Goal: Find specific page/section: Find specific page/section

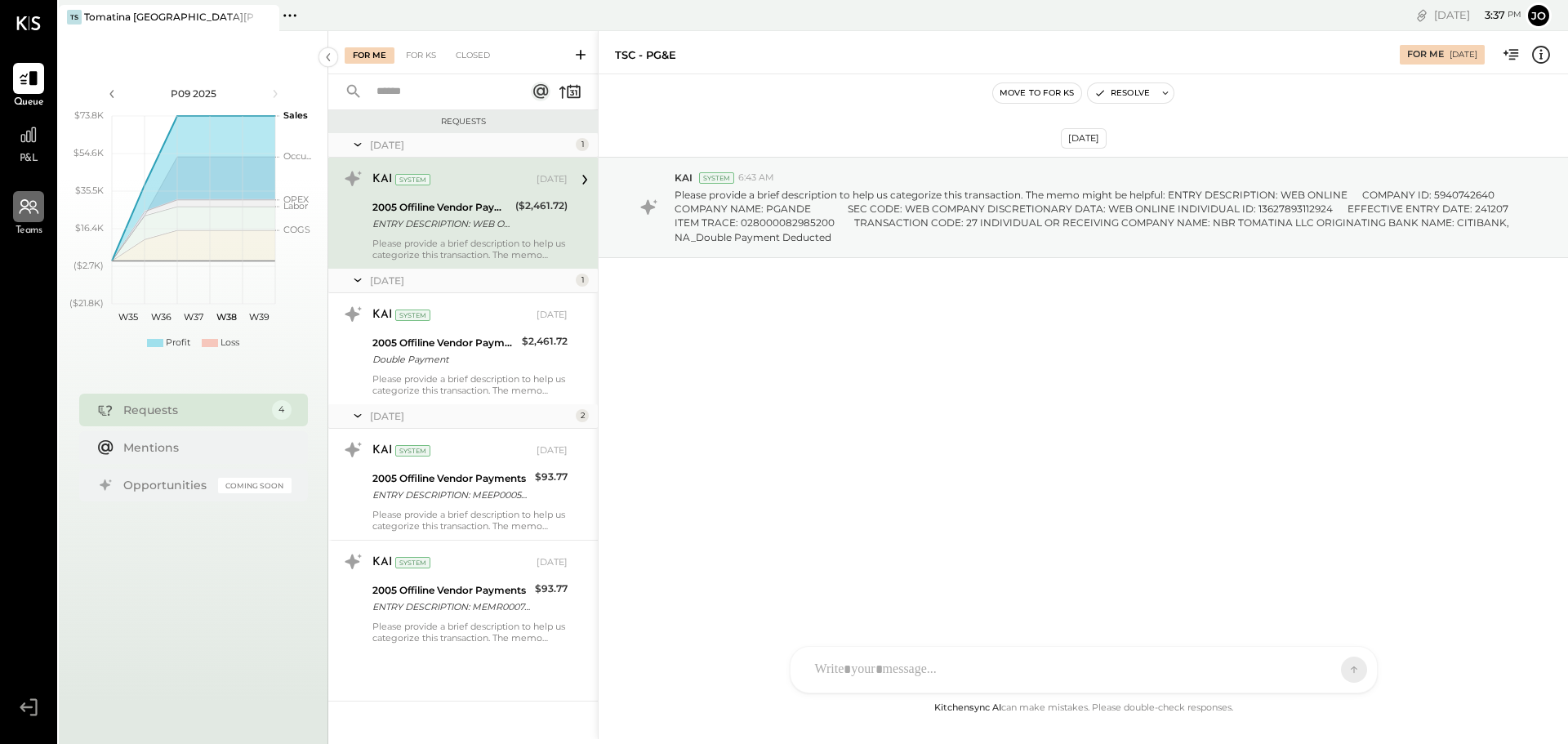
click at [21, 218] on div at bounding box center [28, 206] width 31 height 31
click at [29, 21] on icon at bounding box center [28, 23] width 25 height 14
click at [28, 216] on icon at bounding box center [28, 207] width 21 height 21
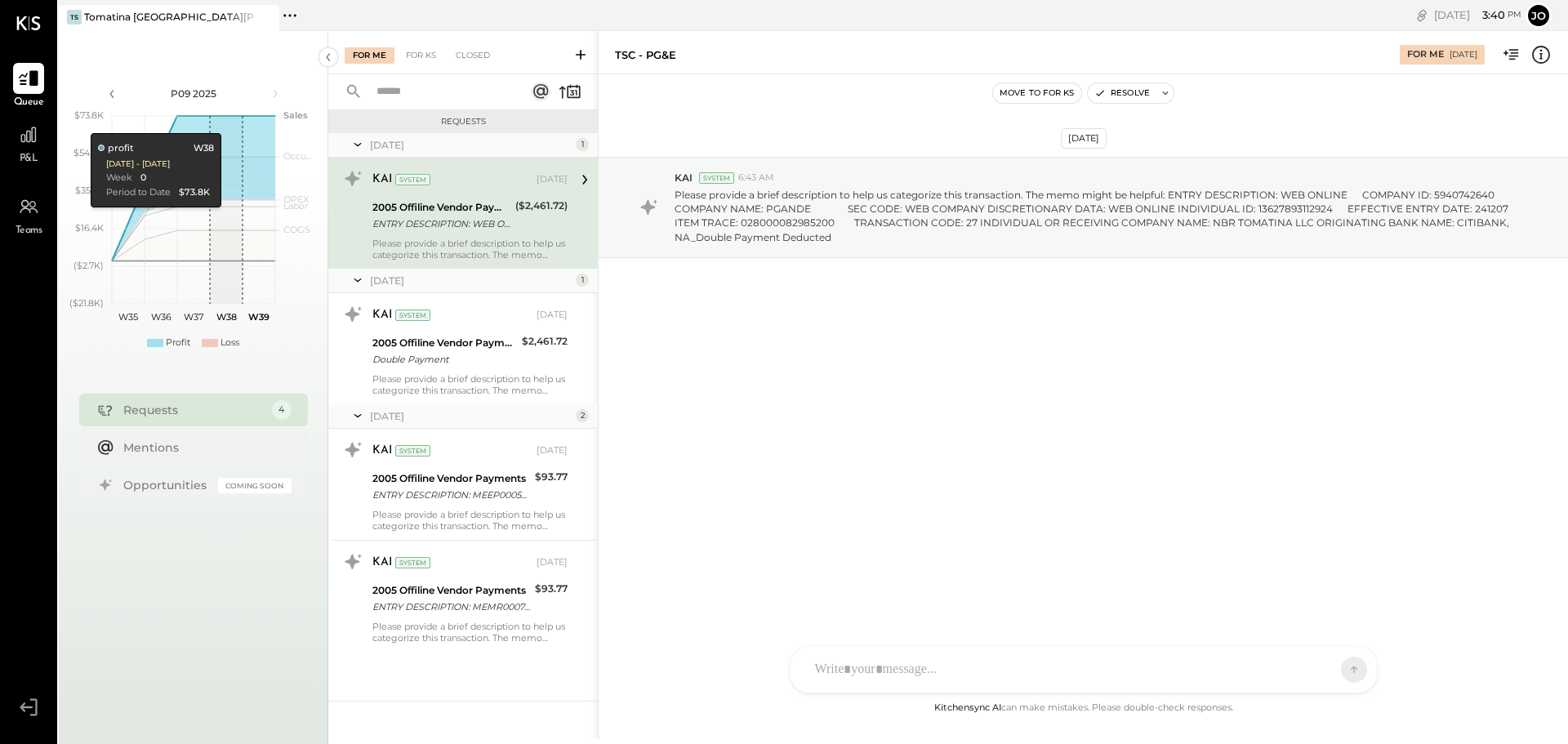
click at [34, 88] on icon at bounding box center [28, 78] width 21 height 21
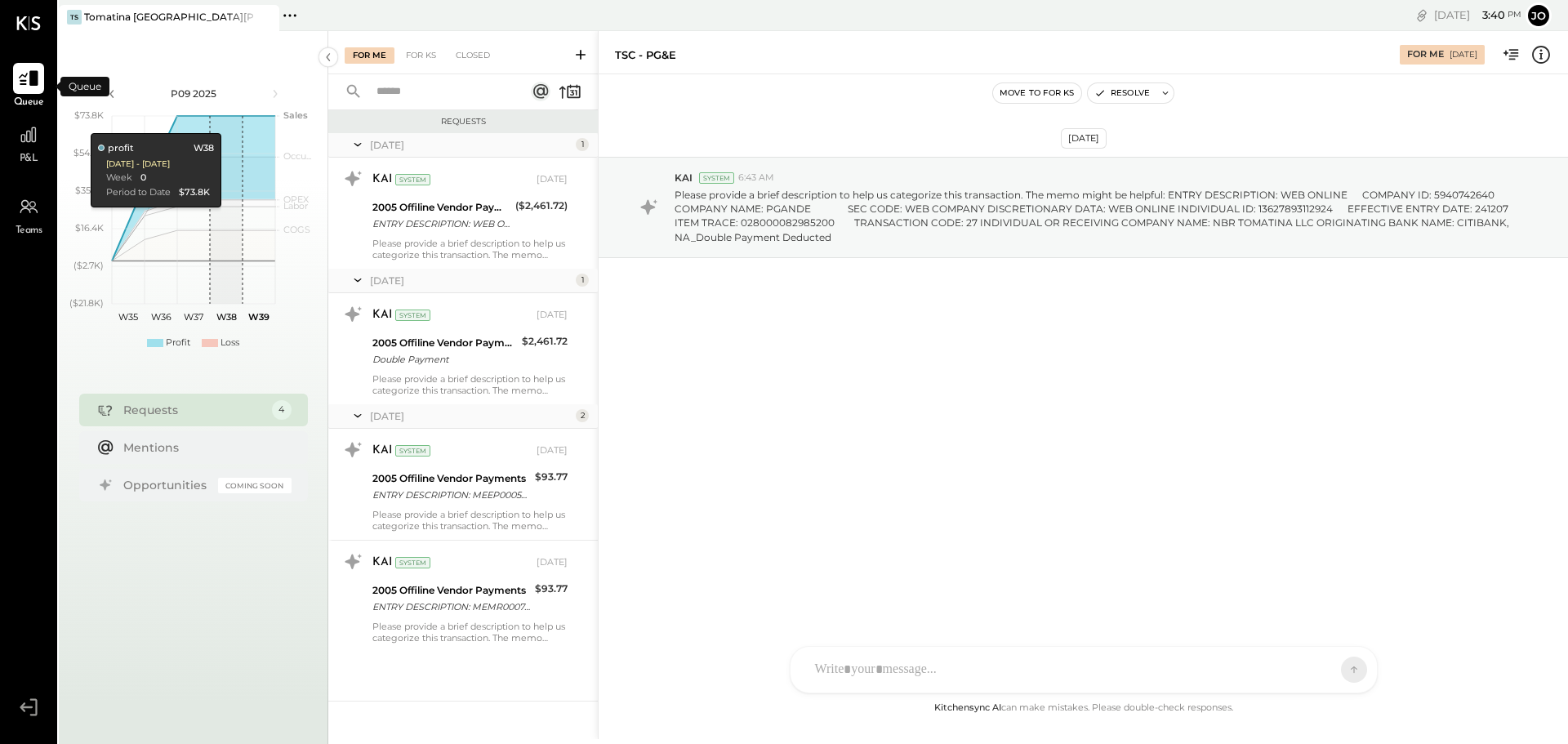
click at [36, 89] on icon at bounding box center [28, 78] width 21 height 21
click at [36, 715] on icon at bounding box center [34, 708] width 8 height 17
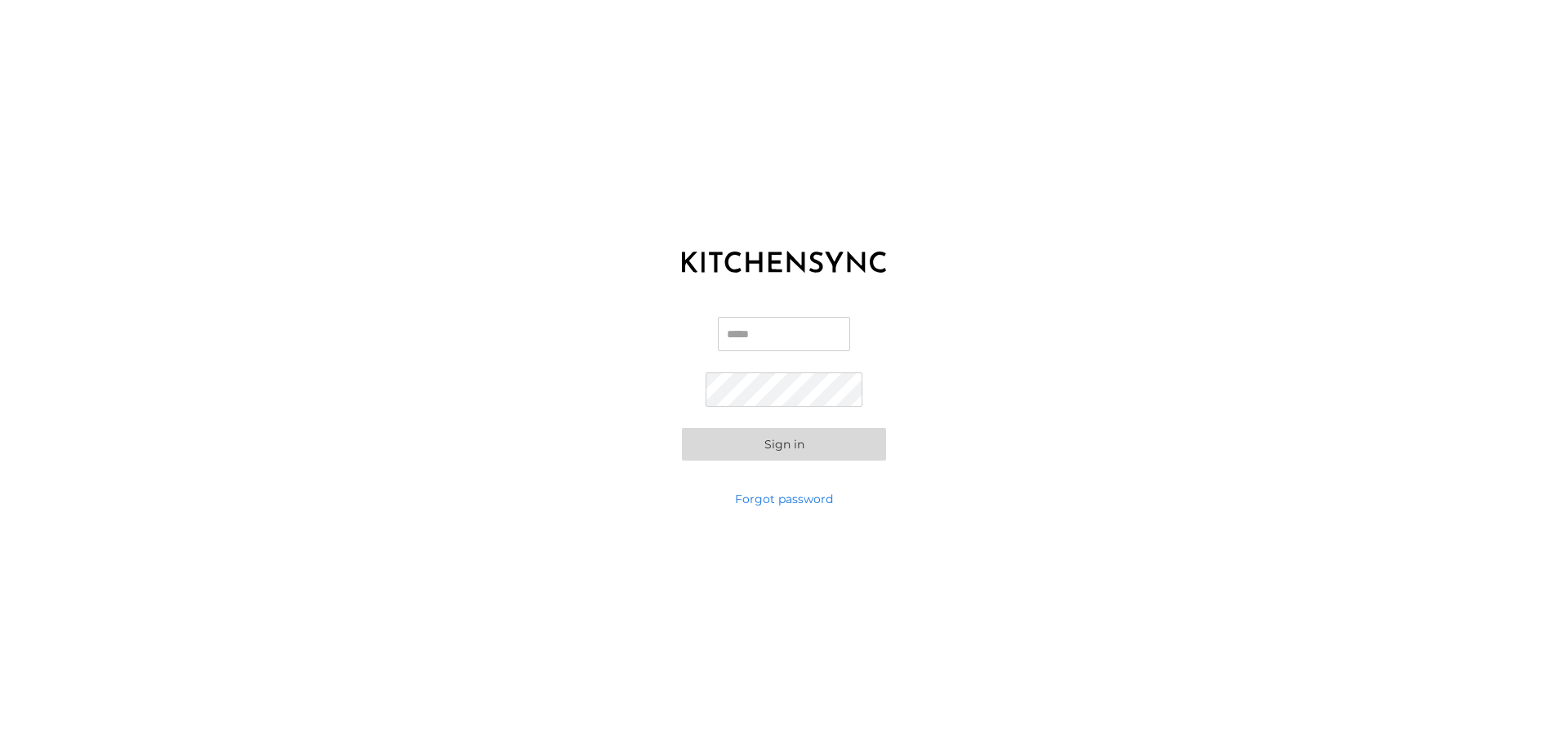
type input "**********"
click at [808, 440] on button "Sign in" at bounding box center [784, 444] width 204 height 32
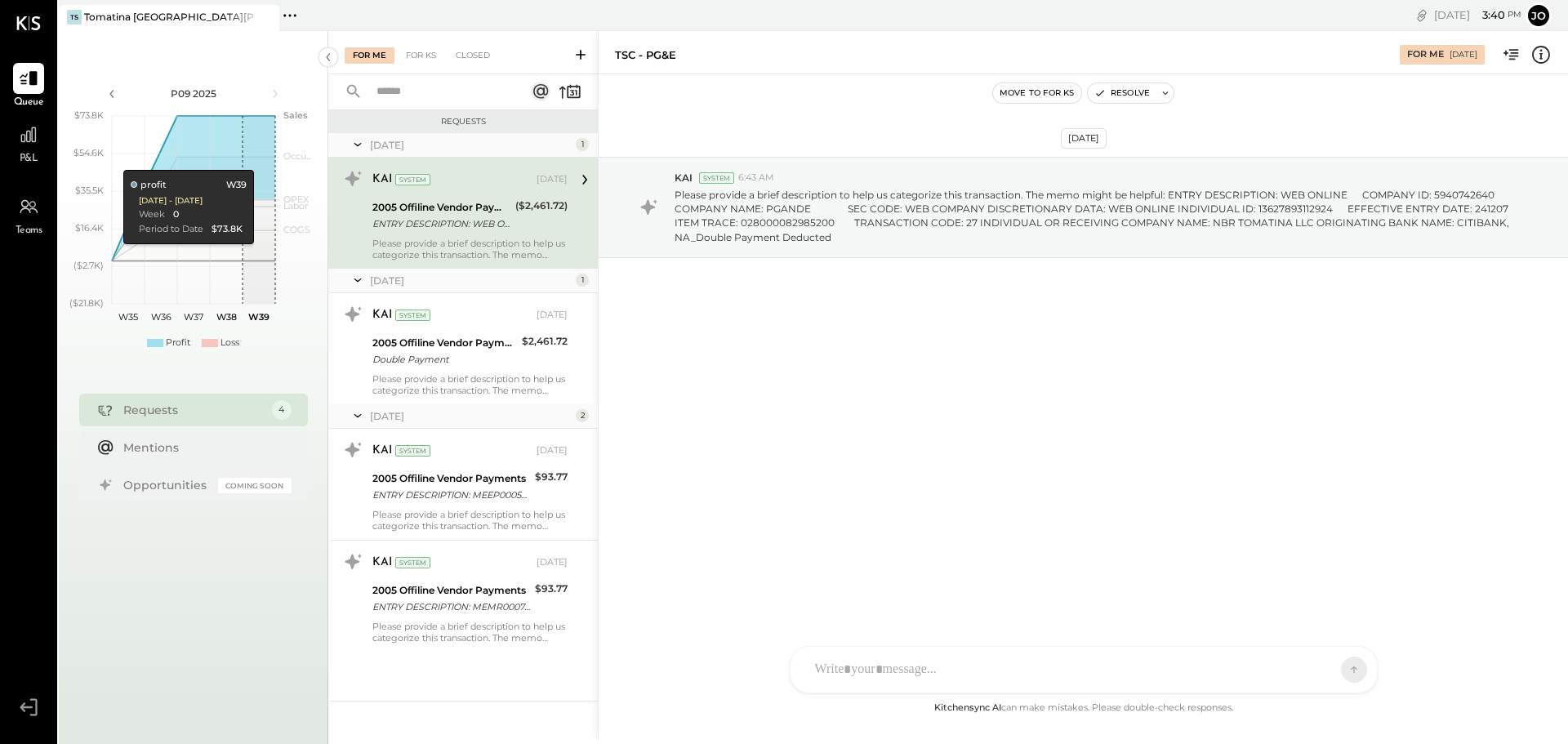
click at [393, 98] on input "text" at bounding box center [440, 92] width 148 height 27
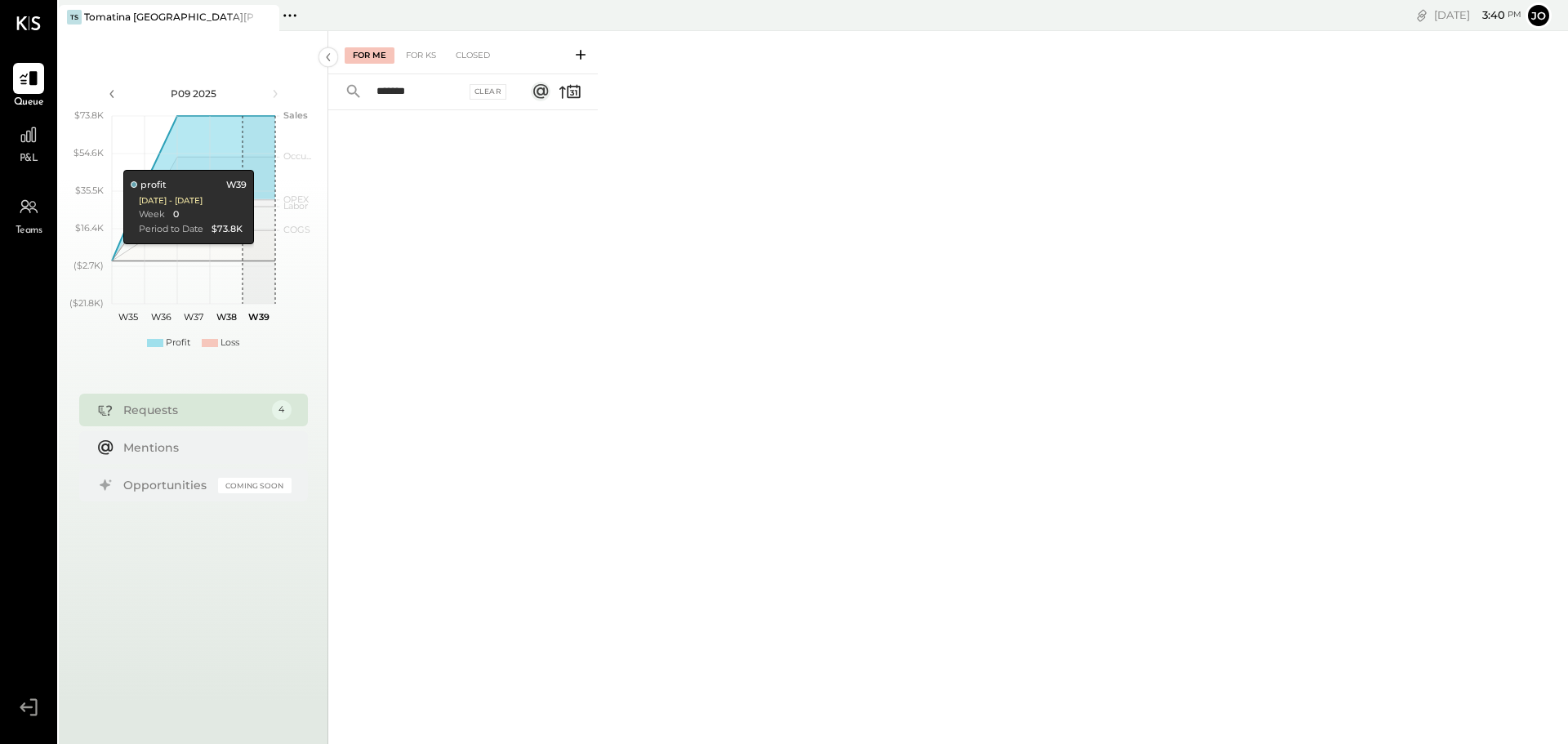
type input "*******"
click at [592, 163] on div at bounding box center [463, 404] width 270 height 589
click at [192, 415] on div "Requests" at bounding box center [194, 409] width 140 height 16
click at [163, 444] on div "Mentions" at bounding box center [203, 446] width 160 height 16
click at [186, 496] on div "Opportunities Coming Soon" at bounding box center [193, 484] width 229 height 32
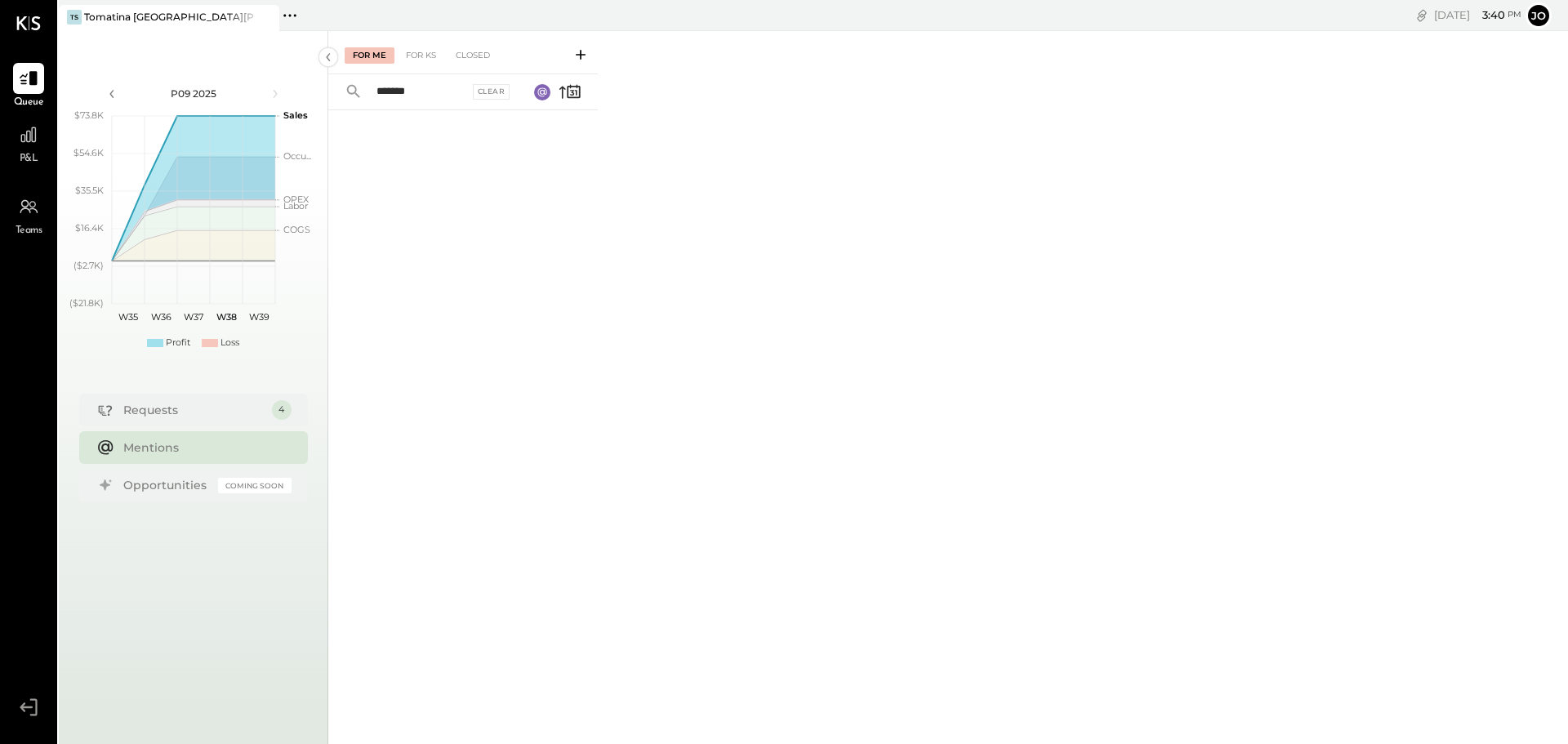
click at [98, 17] on div "Tomatina [GEOGRAPHIC_DATA][PERSON_NAME]" at bounding box center [170, 16] width 171 height 14
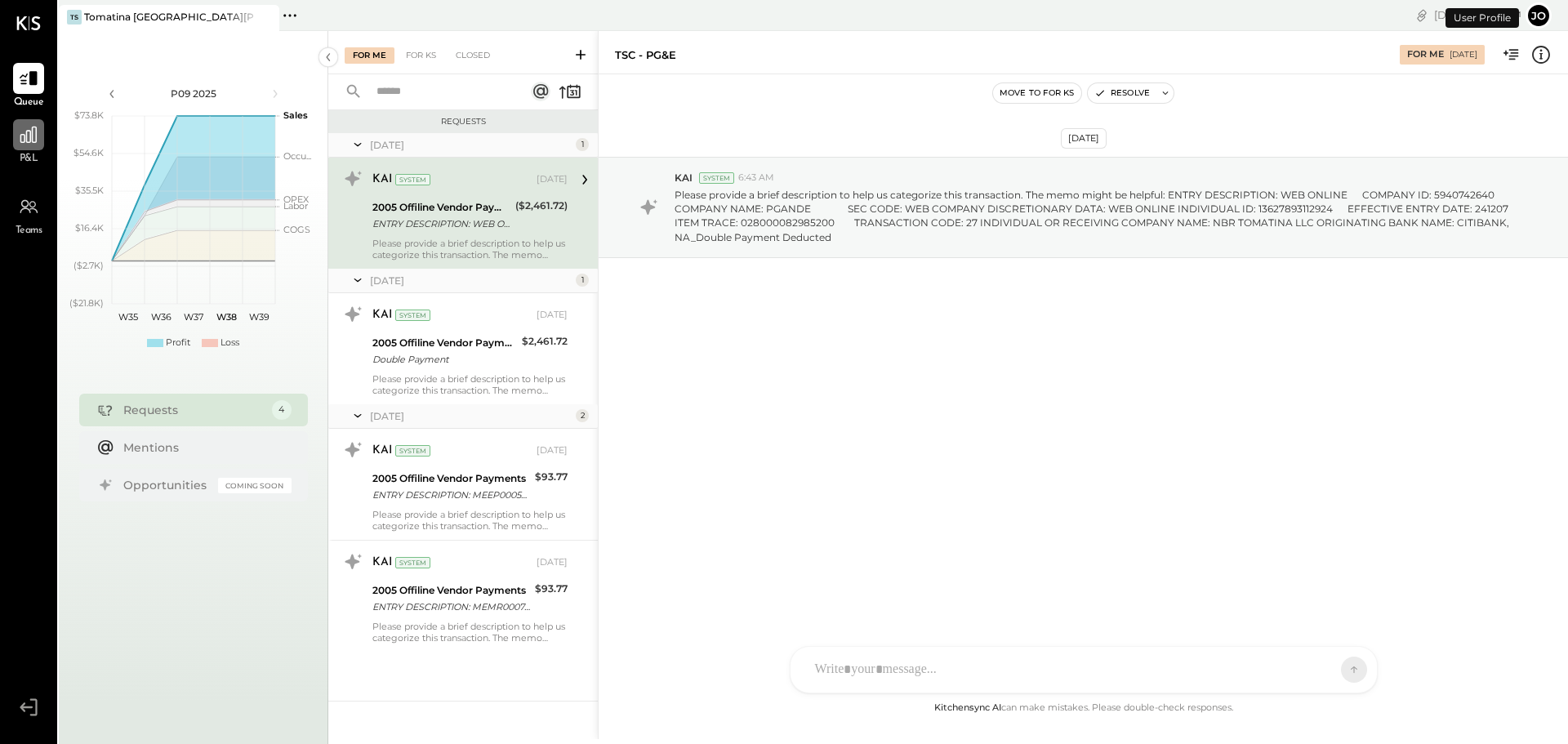
click at [26, 132] on icon at bounding box center [28, 135] width 21 height 21
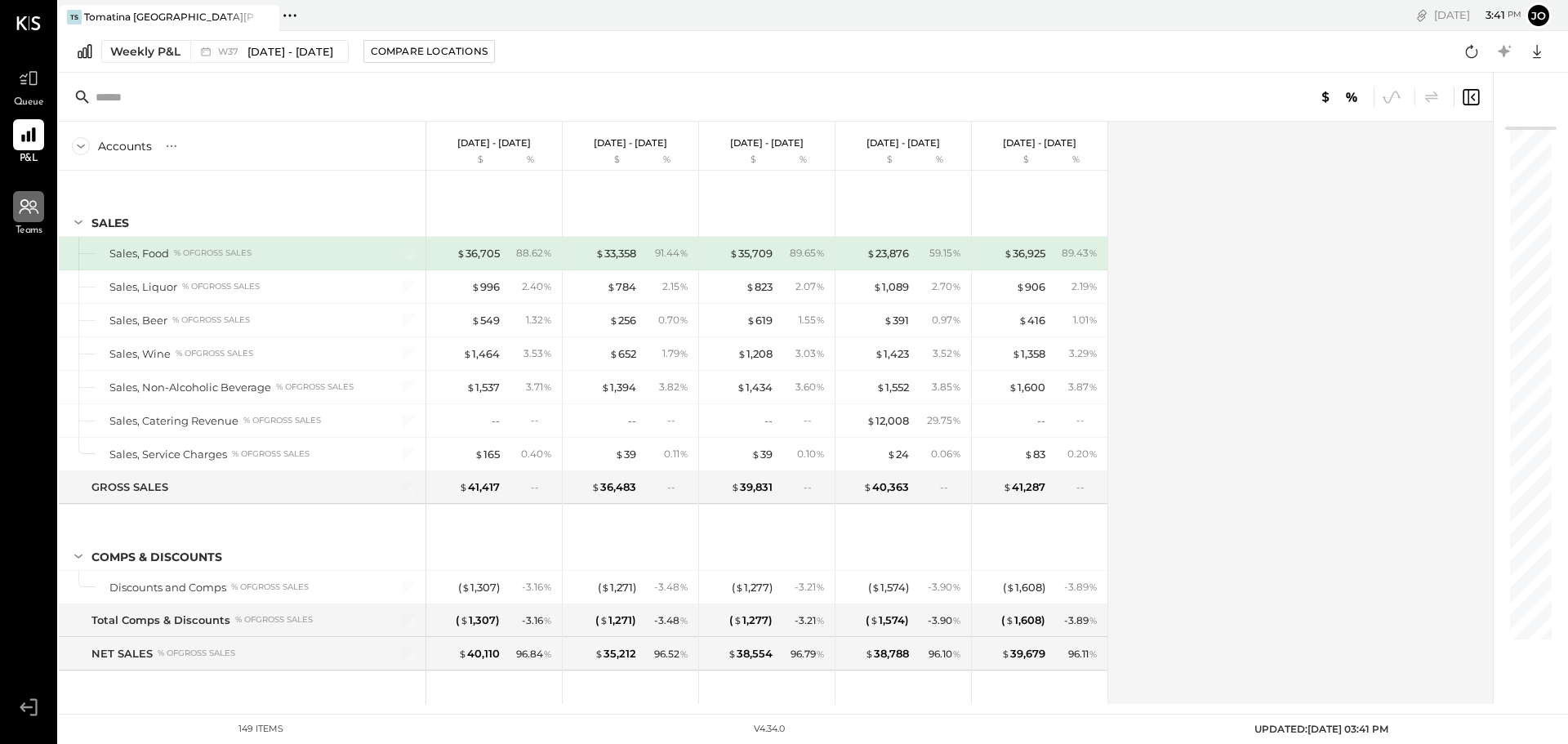
click at [30, 208] on icon at bounding box center [28, 207] width 21 height 21
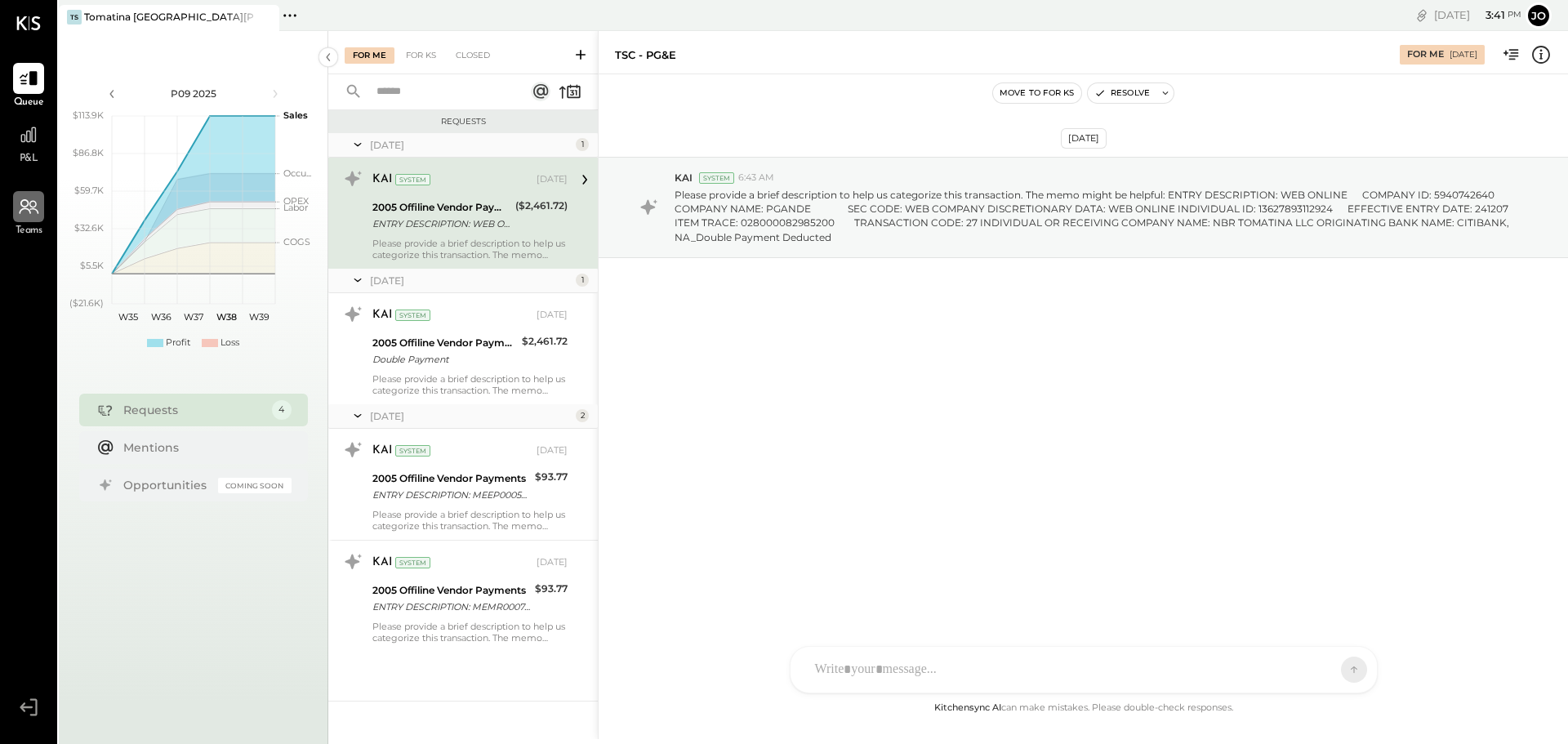
click at [36, 216] on icon at bounding box center [28, 207] width 21 height 21
